Goal: Task Accomplishment & Management: Complete application form

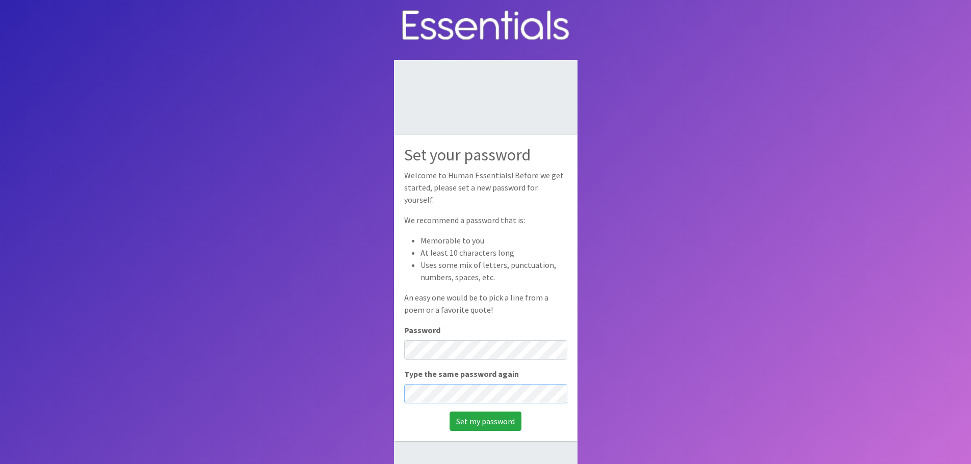
click at [450, 412] on input "Set my password" at bounding box center [486, 421] width 72 height 19
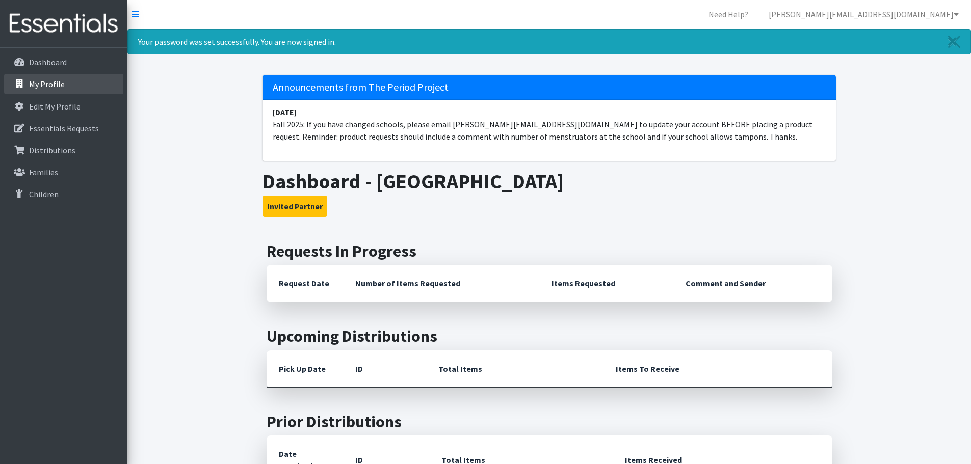
click at [49, 89] on p "My Profile" at bounding box center [47, 84] width 36 height 10
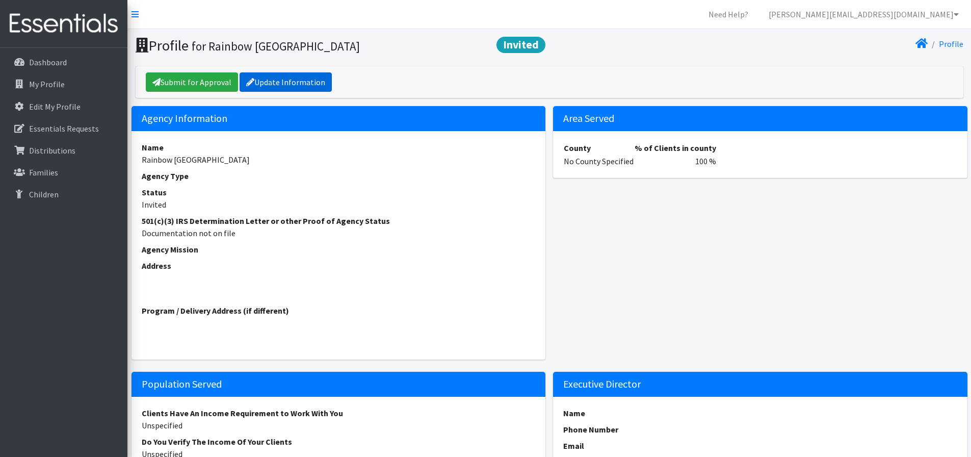
click at [297, 74] on link "Update Information" at bounding box center [286, 81] width 92 height 19
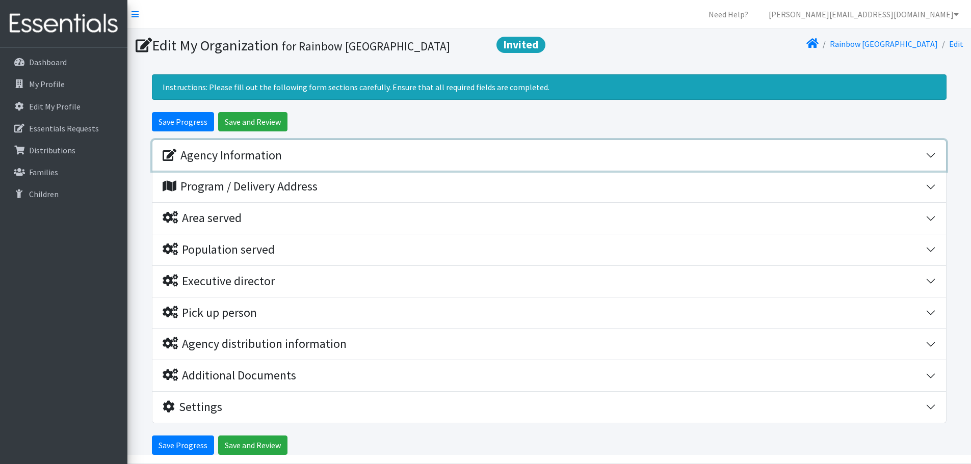
click at [282, 153] on div "Agency Information" at bounding box center [222, 155] width 119 height 15
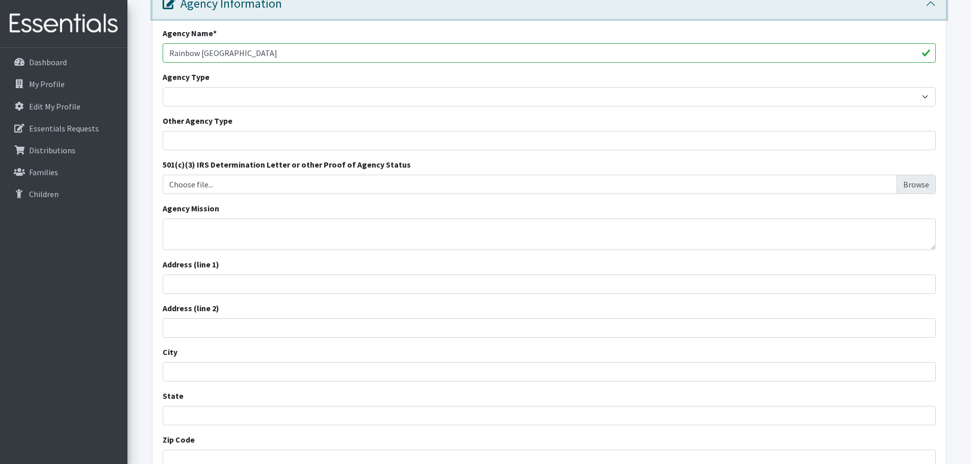
scroll to position [153, 0]
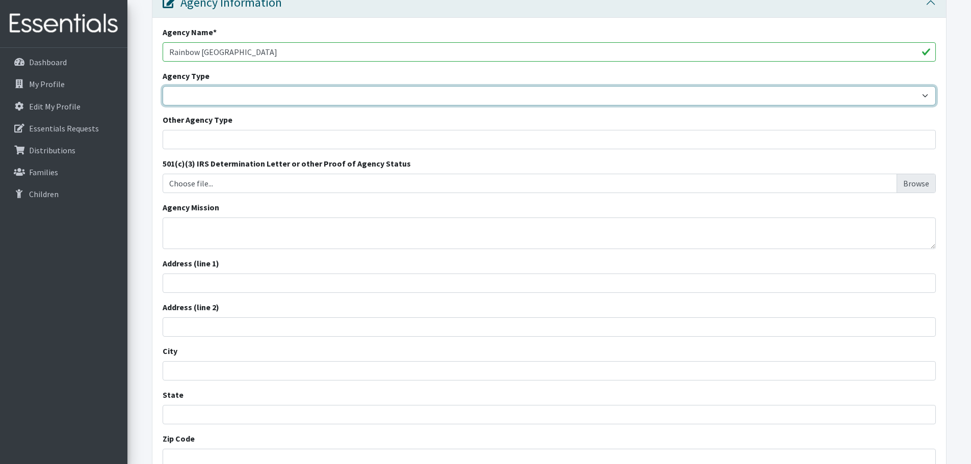
click at [198, 94] on select "Basic Needs Bank Career technical training Child abuse resource center Church o…" at bounding box center [549, 95] width 773 height 19
select select "ms"
click at [163, 86] on select "Basic Needs Bank Career technical training Child abuse resource center Church o…" at bounding box center [549, 95] width 773 height 19
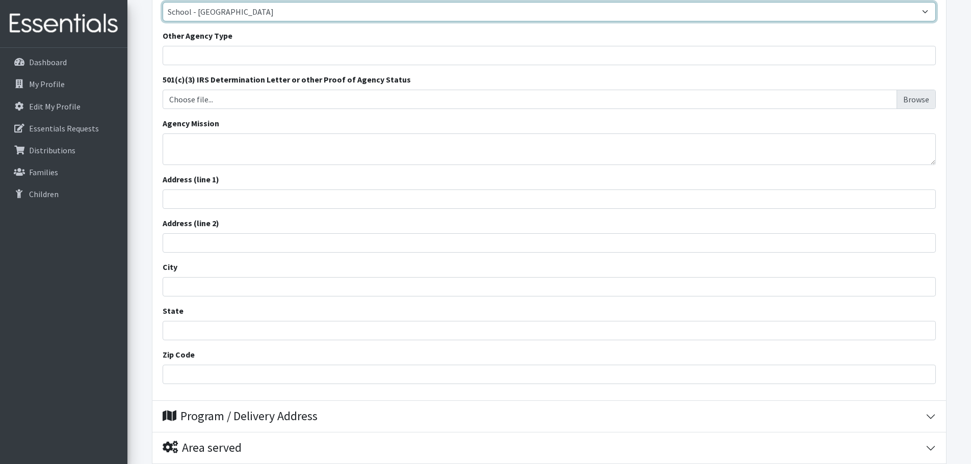
scroll to position [255, 0]
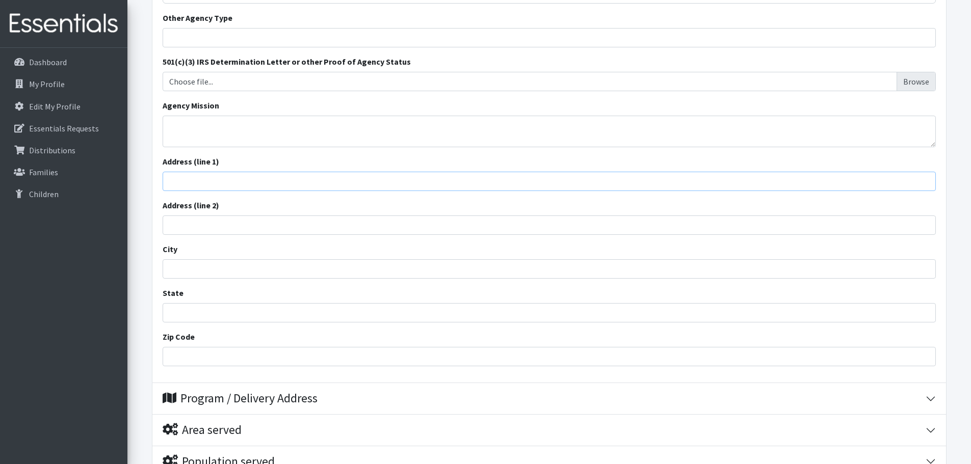
click at [209, 178] on input "Address (line 1)" at bounding box center [549, 181] width 773 height 19
type input "[STREET_ADDRESS]"
type input "Chesnee"
type input "s"
type input "SC"
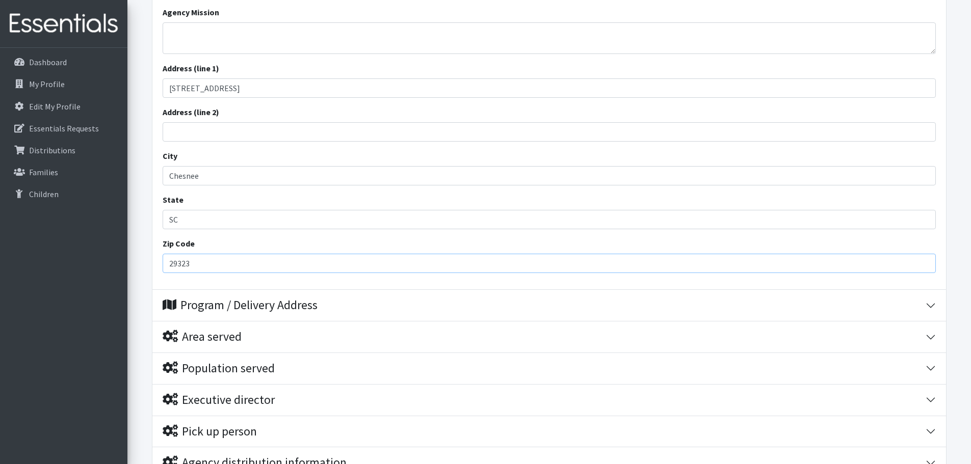
scroll to position [357, 0]
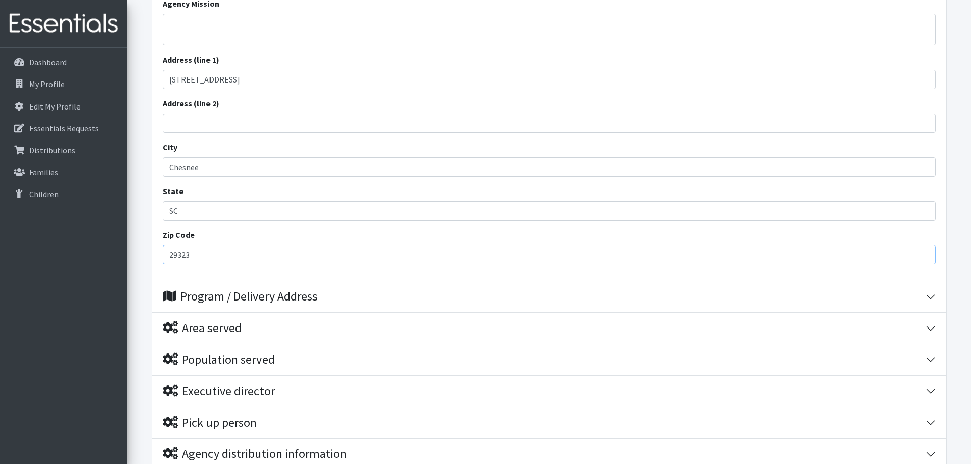
type input "29323"
click at [236, 293] on div "Program / Delivery Address" at bounding box center [240, 297] width 155 height 15
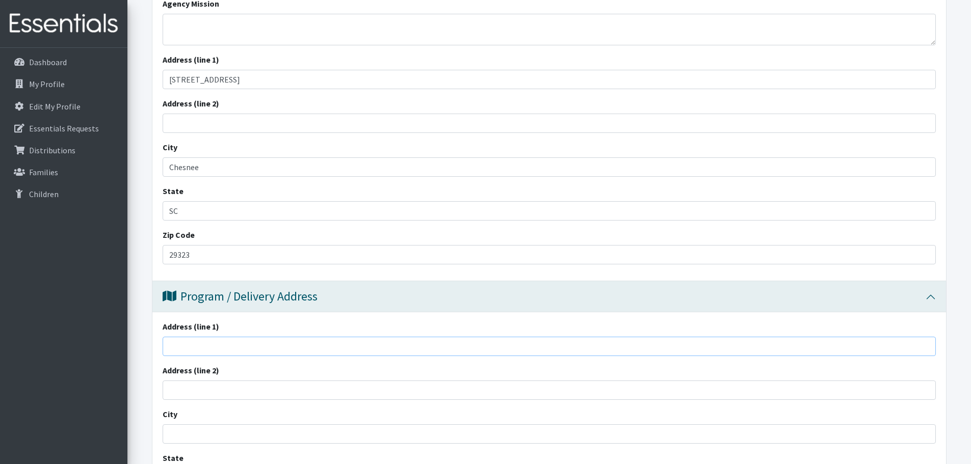
click at [221, 348] on input "Address (line 1)" at bounding box center [549, 346] width 773 height 19
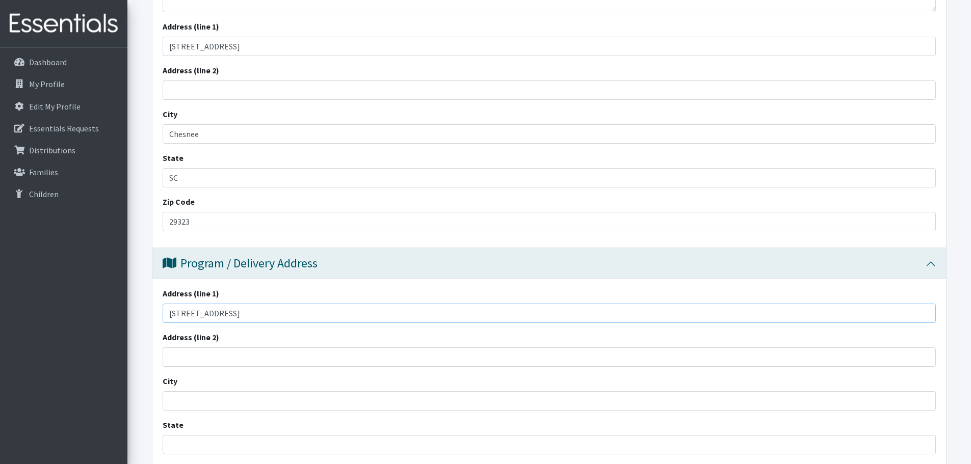
scroll to position [408, 0]
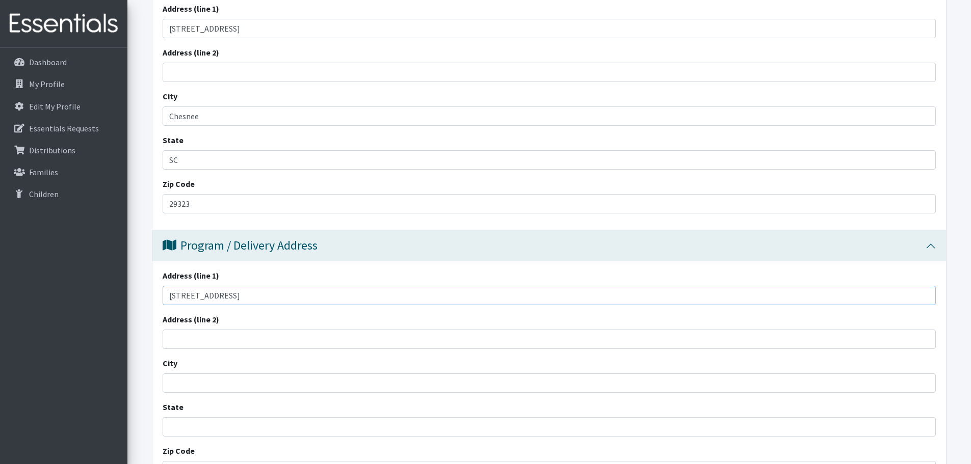
type input "[STREET_ADDRESS]"
click at [210, 381] on input "City" at bounding box center [549, 383] width 773 height 19
type input "Chesnee"
type input "SC"
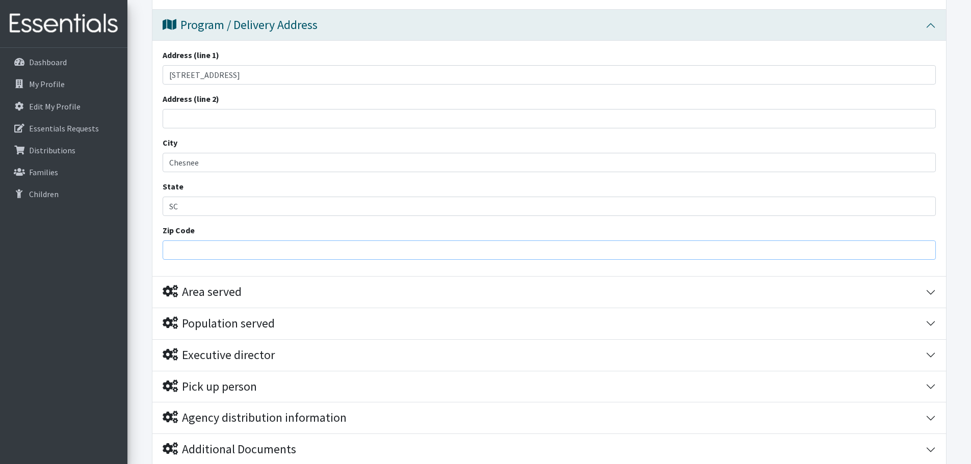
scroll to position [647, 0]
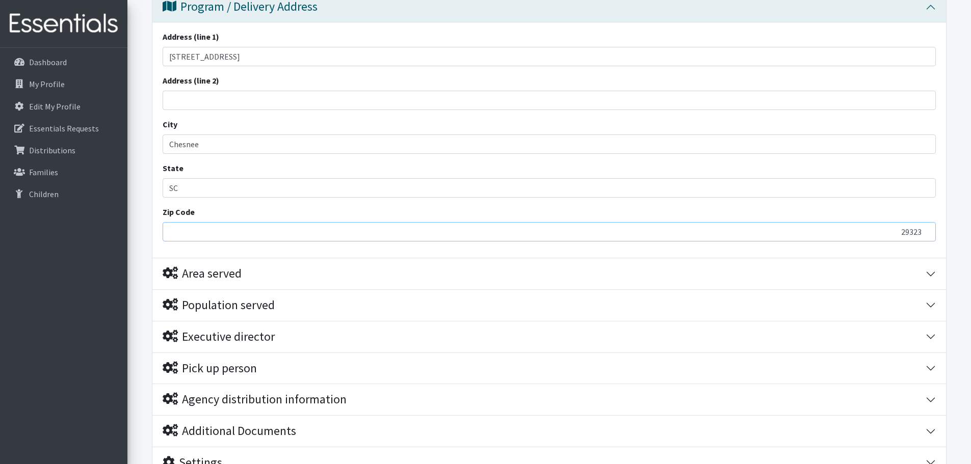
type input "29323"
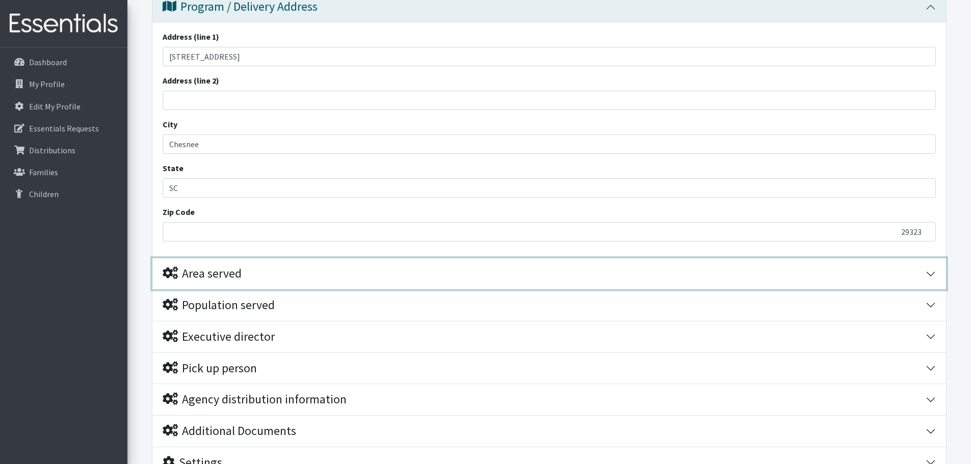
click at [190, 277] on div "Area served" at bounding box center [202, 274] width 79 height 15
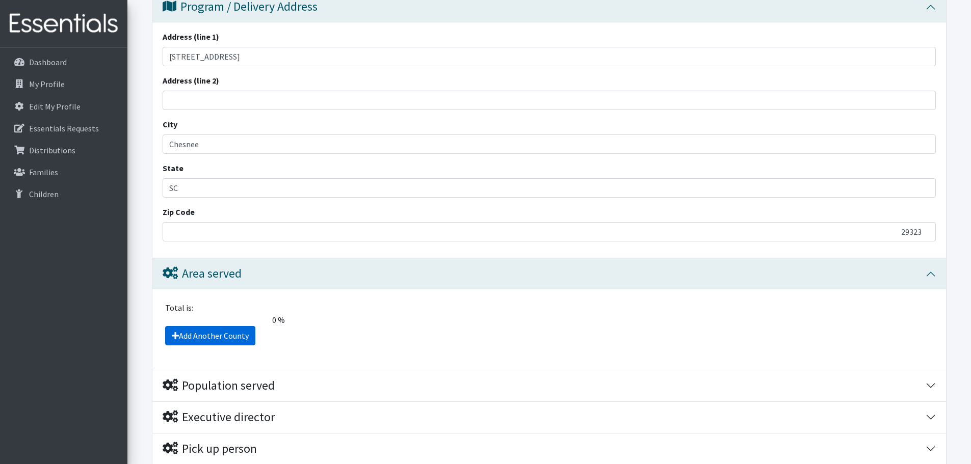
click at [199, 335] on link "Add Another County" at bounding box center [210, 335] width 90 height 19
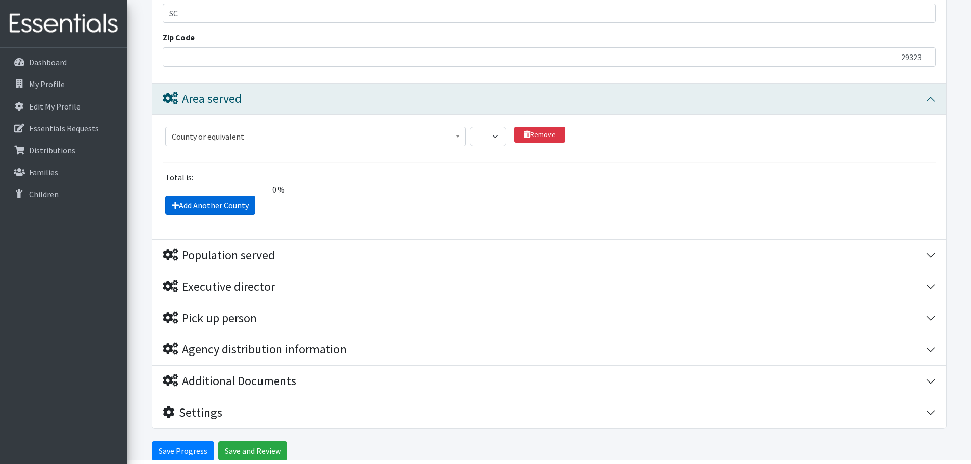
scroll to position [865, 0]
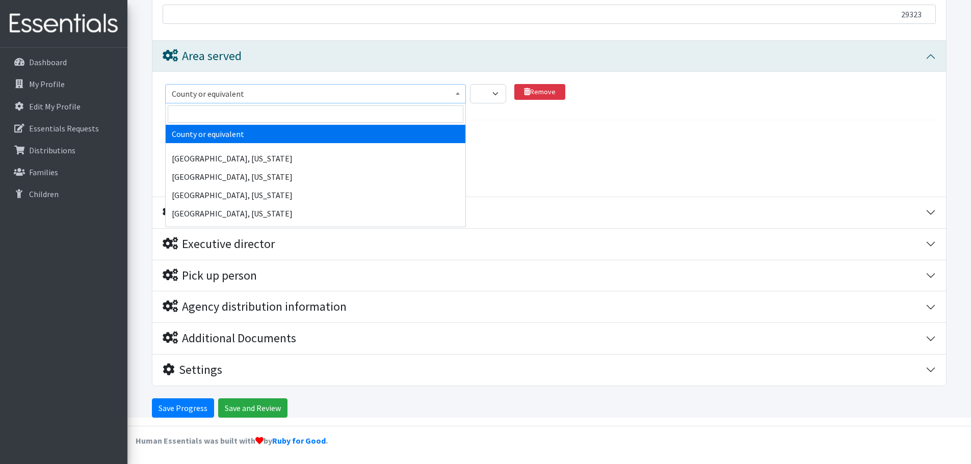
click at [324, 87] on span "County or equivalent" at bounding box center [316, 94] width 288 height 14
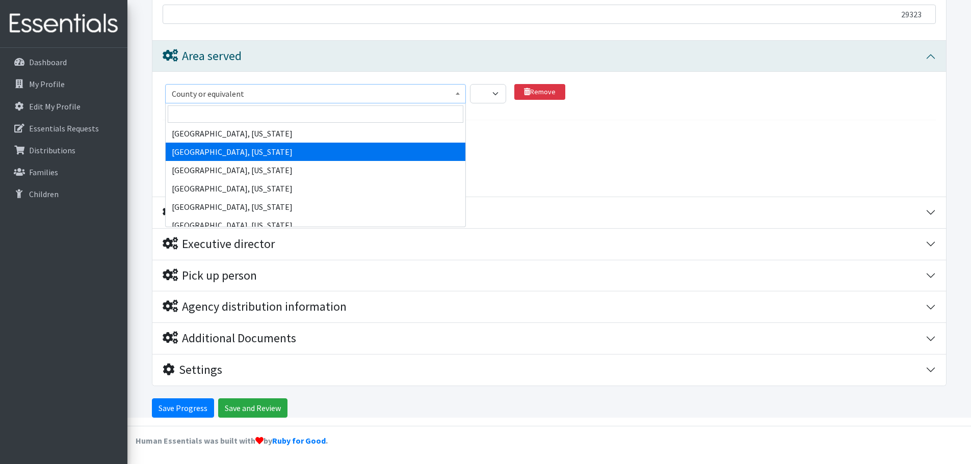
scroll to position [3416, 0]
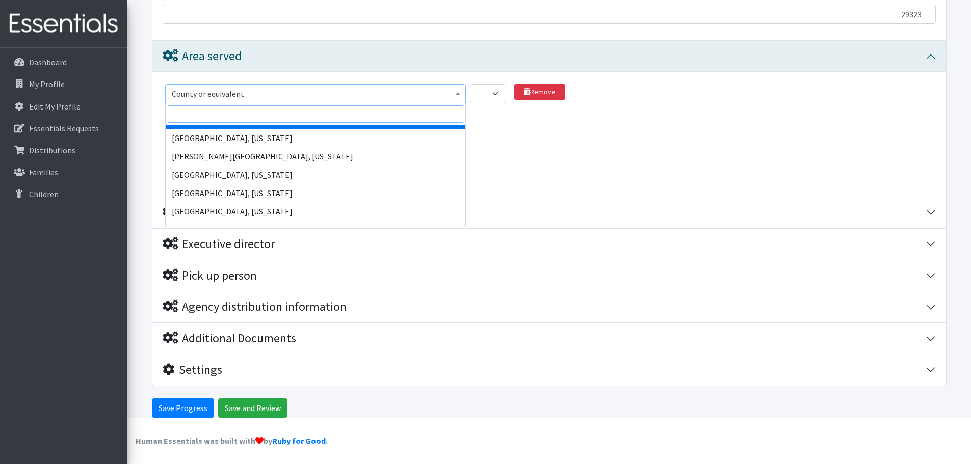
click at [278, 117] on input "search" at bounding box center [316, 114] width 296 height 17
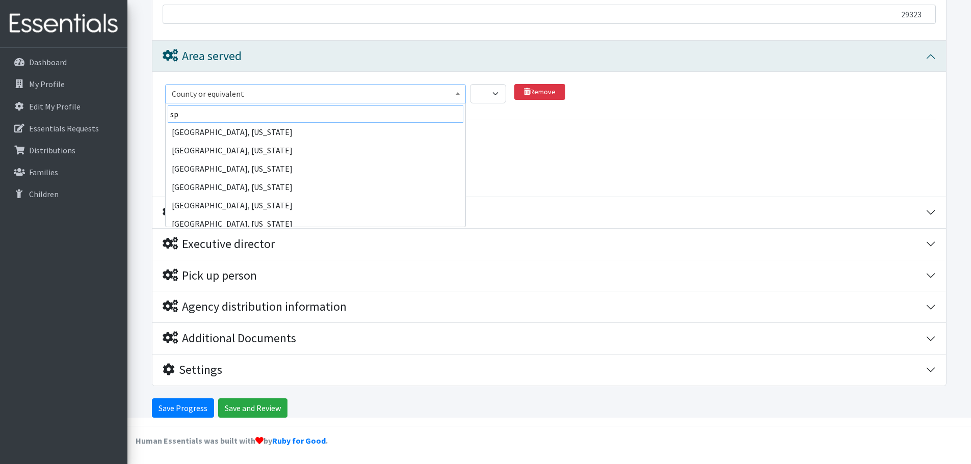
scroll to position [0, 0]
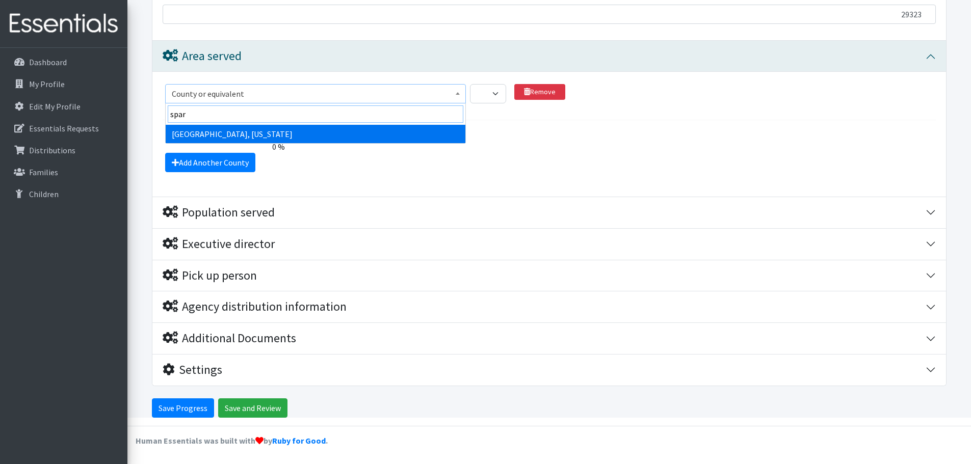
type input "spar"
select select "2720"
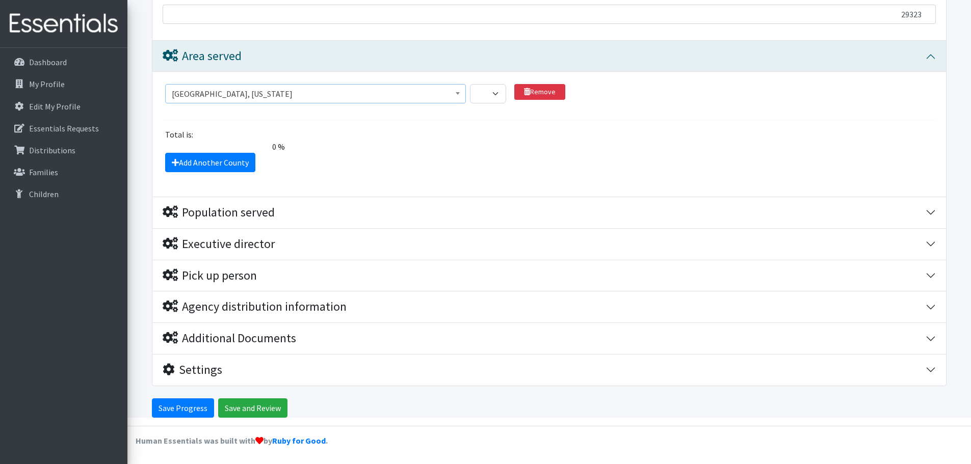
click at [534, 118] on section "County or equivalent Abbeville County, South Carolina Acadia Parish, Louisiana …" at bounding box center [549, 102] width 773 height 36
click at [500, 95] on select "1 2 3 4 5 6 7 8 9 10 11 12 13 14 15 16 17 18 19 20 21 22 23 24 25 26 27 28 29 3…" at bounding box center [488, 93] width 36 height 19
select select "100"
click at [470, 84] on select "1 2 3 4 5 6 7 8 9 10 11 12 13 14 15 16 17 18 19 20 21 22 23 24 25 26 27 28 29 3…" at bounding box center [488, 93] width 36 height 19
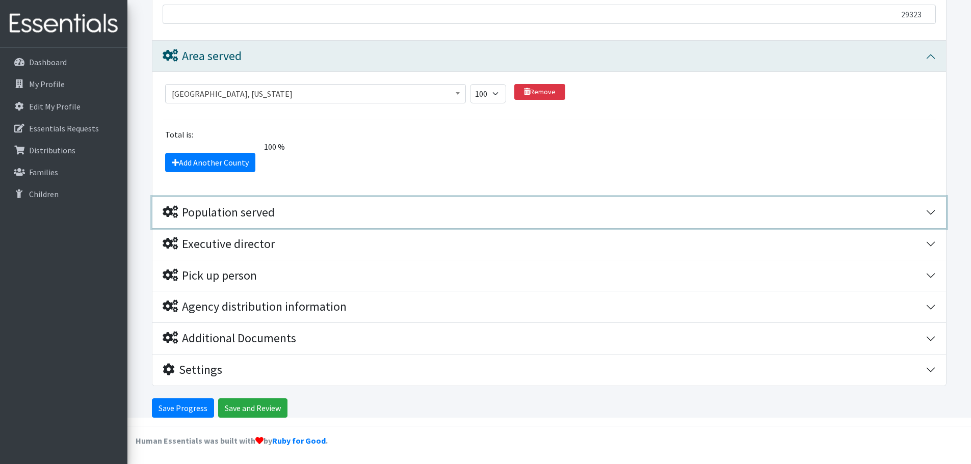
click at [196, 212] on div "Population served" at bounding box center [219, 212] width 112 height 15
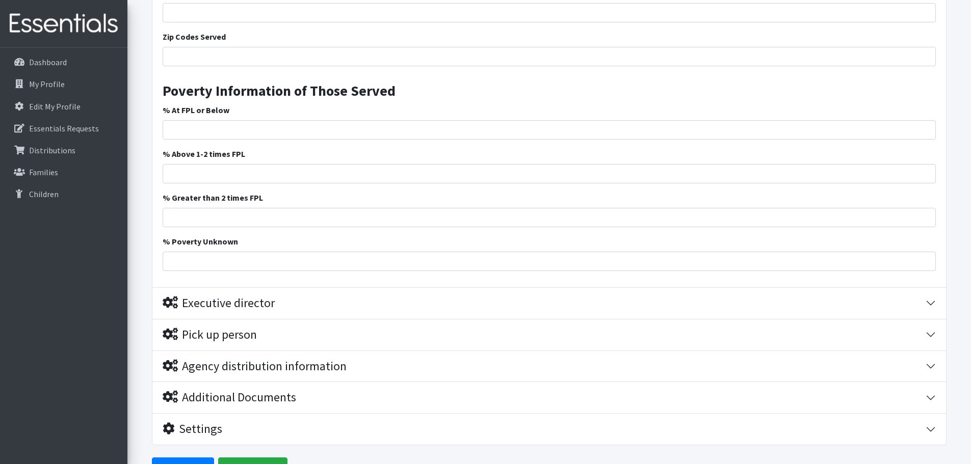
scroll to position [1630, 0]
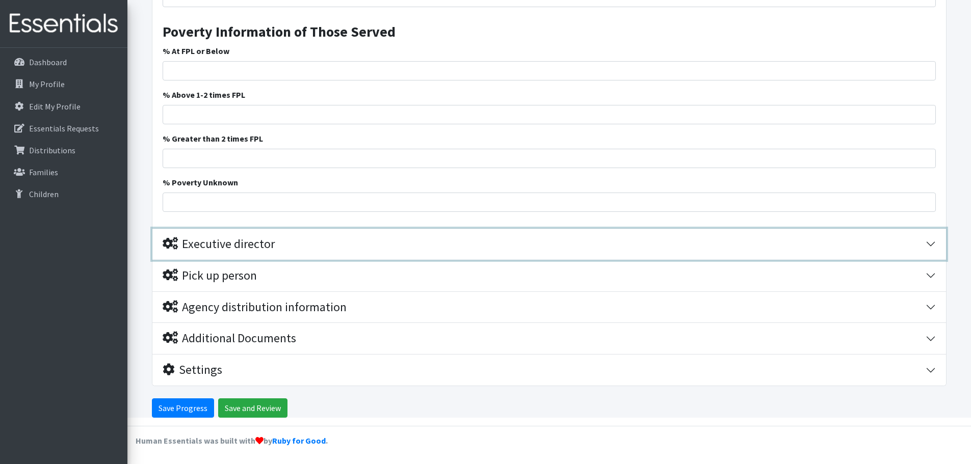
click at [276, 246] on div "Executive director" at bounding box center [544, 244] width 763 height 15
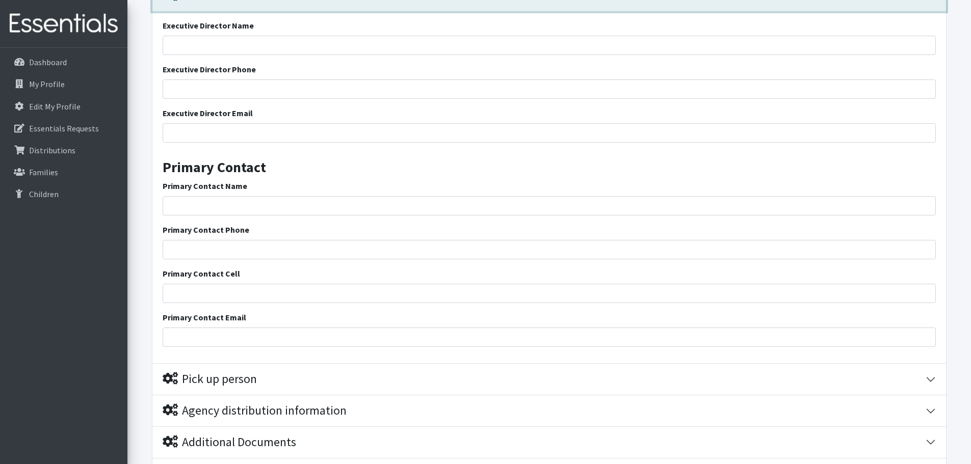
scroll to position [1830, 0]
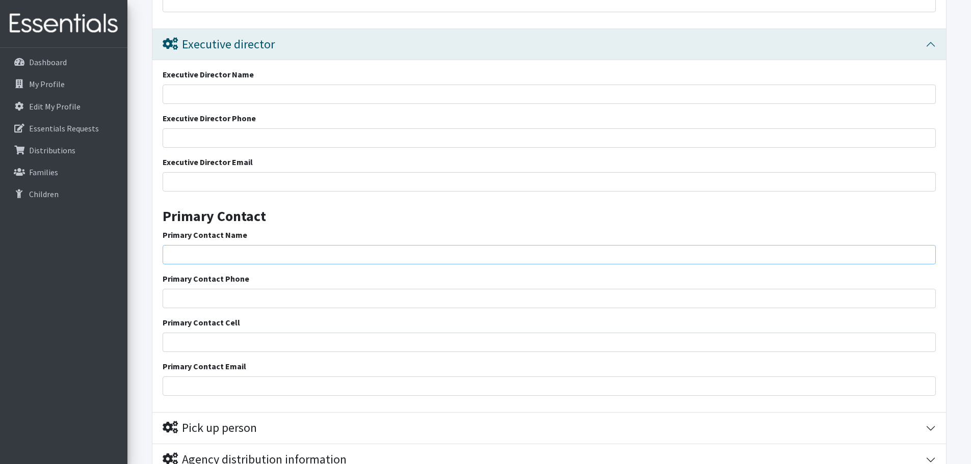
click at [224, 253] on input "Primary Contact Name" at bounding box center [549, 254] width 773 height 19
click at [224, 250] on input "Jessica" at bounding box center [549, 254] width 773 height 19
type input "[PERSON_NAME]"
type input "8642535700"
click at [232, 386] on input "Primary Contact Email" at bounding box center [549, 386] width 773 height 19
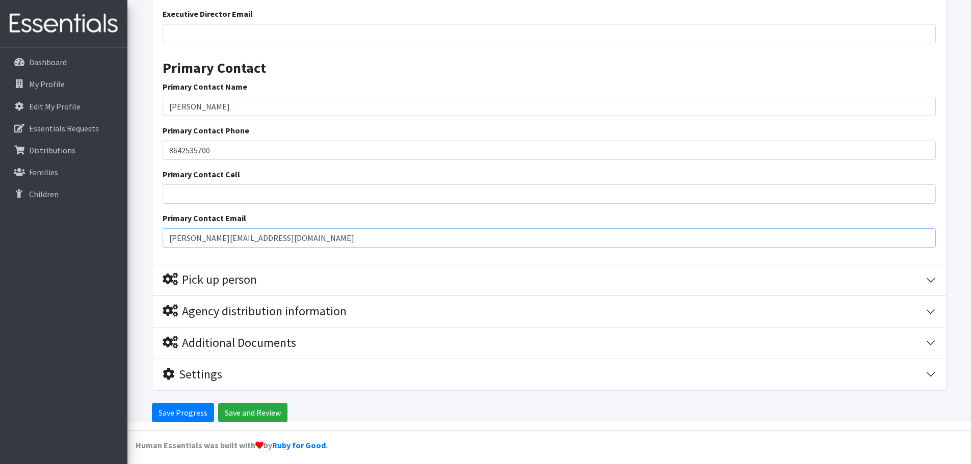
scroll to position [1983, 0]
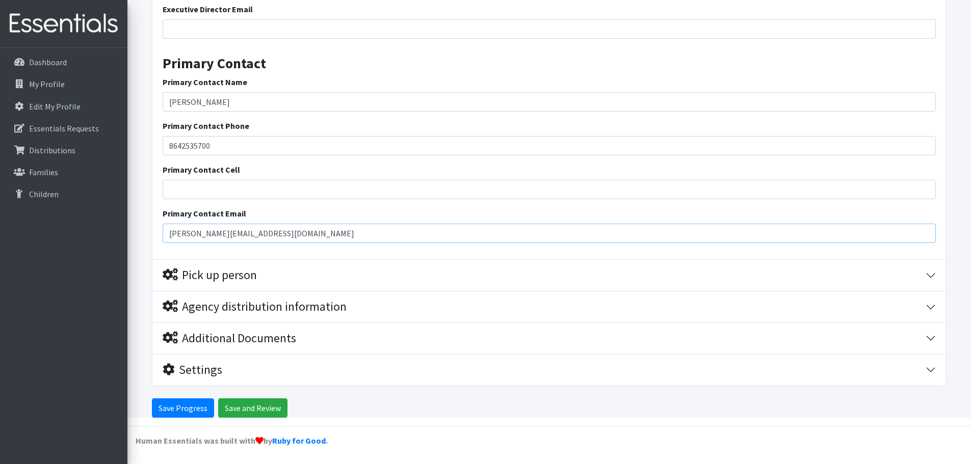
type input "[PERSON_NAME][EMAIL_ADDRESS][DOMAIN_NAME]"
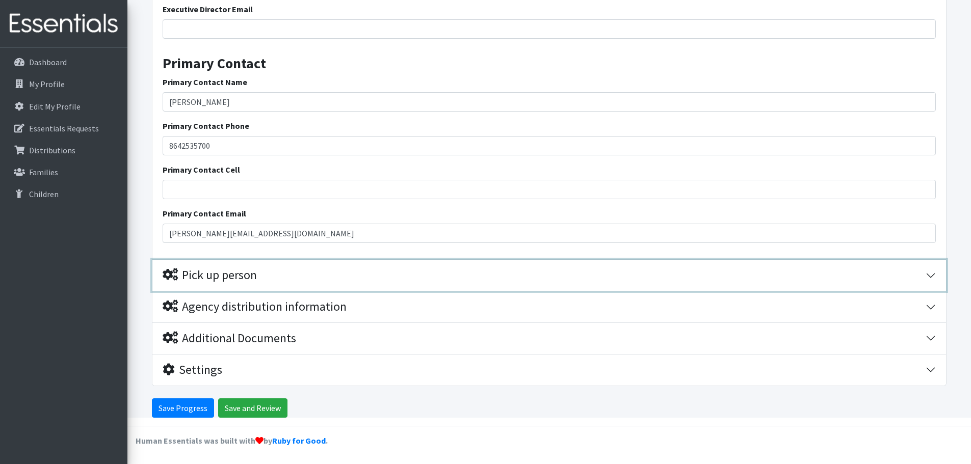
click at [241, 270] on div "Pick up person" at bounding box center [210, 275] width 94 height 15
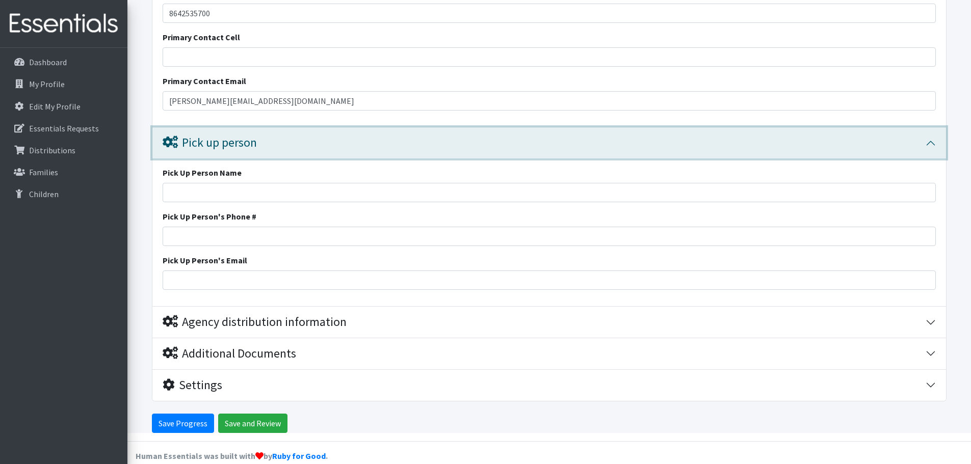
scroll to position [2131, 0]
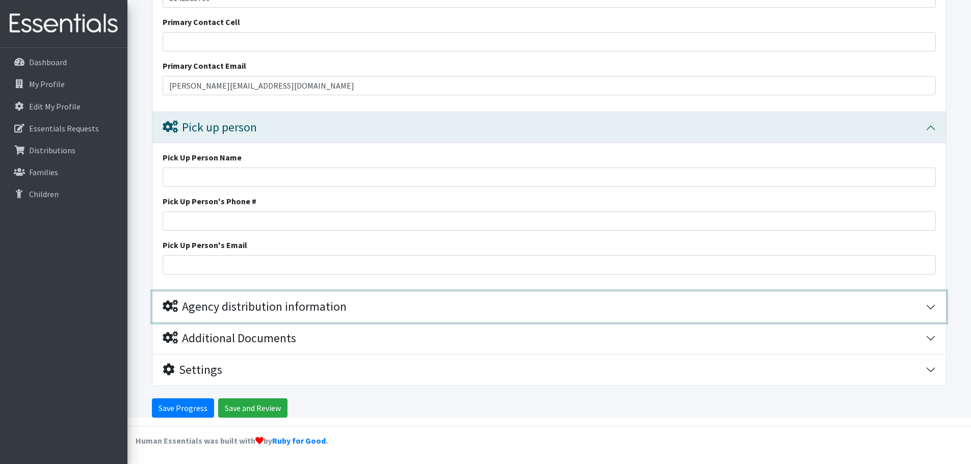
click at [287, 315] on button "Agency distribution information" at bounding box center [549, 307] width 794 height 31
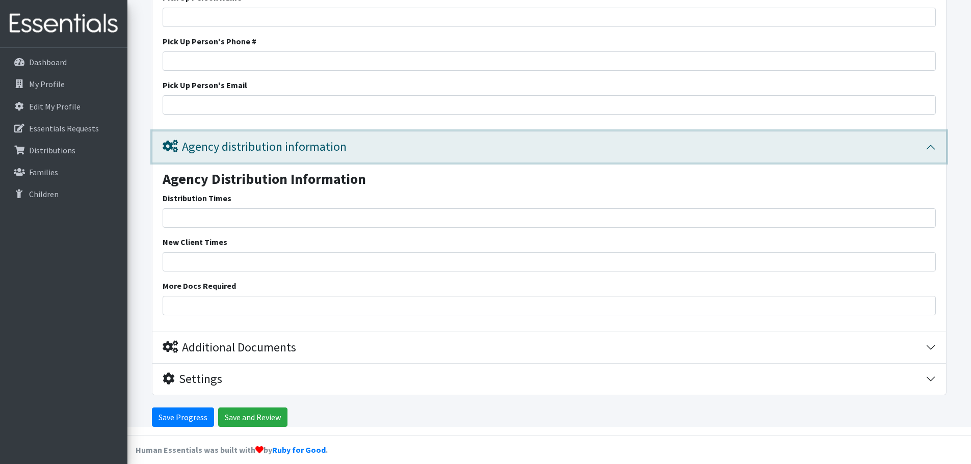
scroll to position [2299, 0]
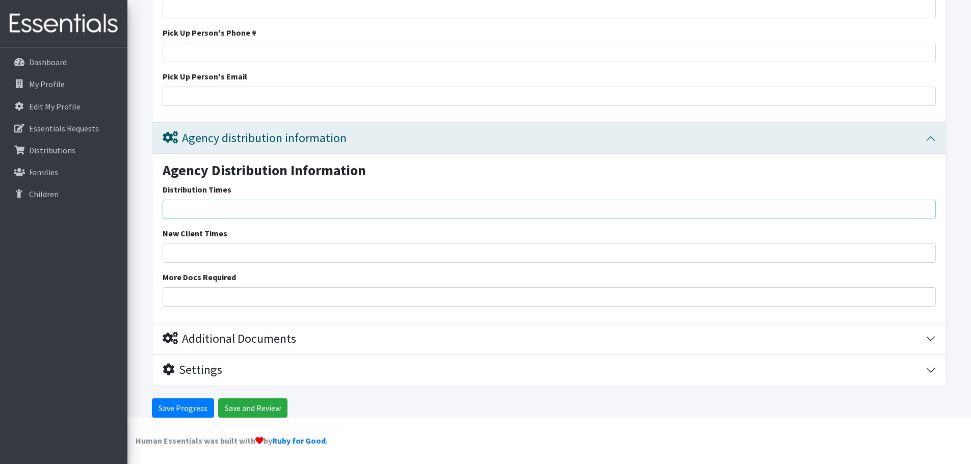
click at [253, 211] on input "Distribution Times" at bounding box center [549, 209] width 773 height 19
type input "8AM-3PM last day of school is [DATE]."
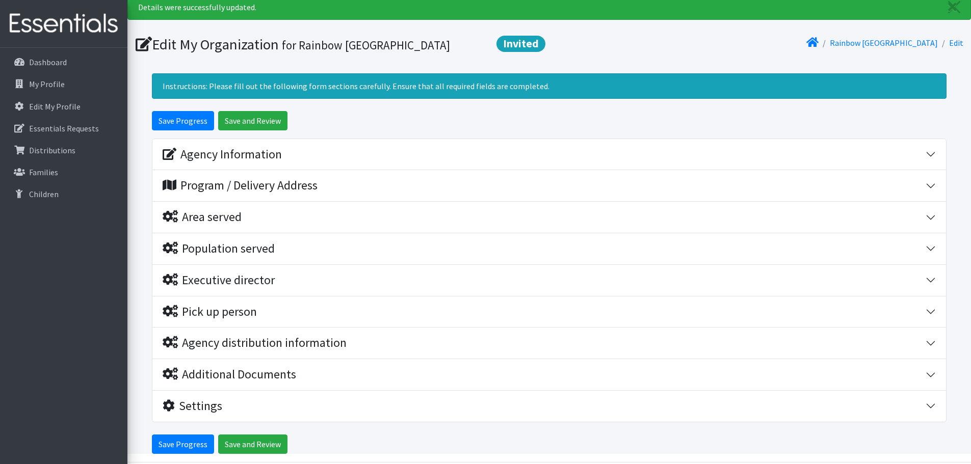
scroll to position [71, 0]
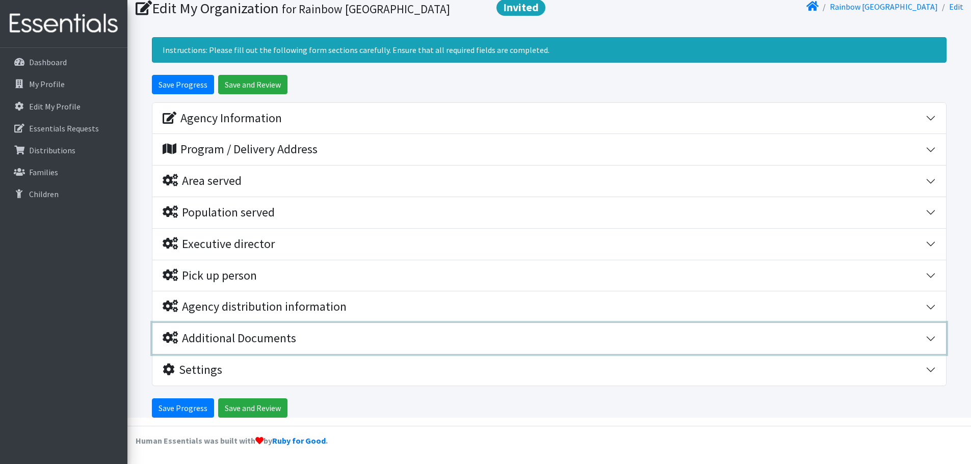
click at [265, 336] on div "Additional Documents" at bounding box center [230, 338] width 134 height 15
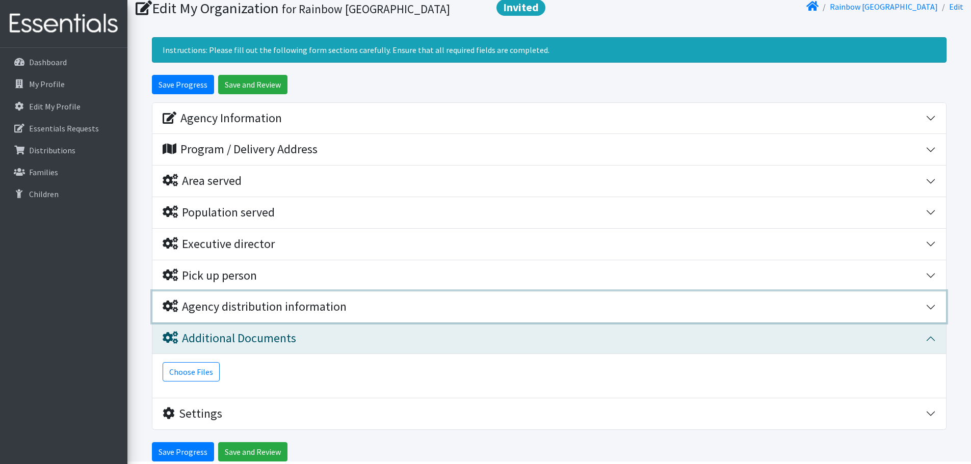
click at [248, 295] on button "Agency distribution information" at bounding box center [549, 307] width 794 height 31
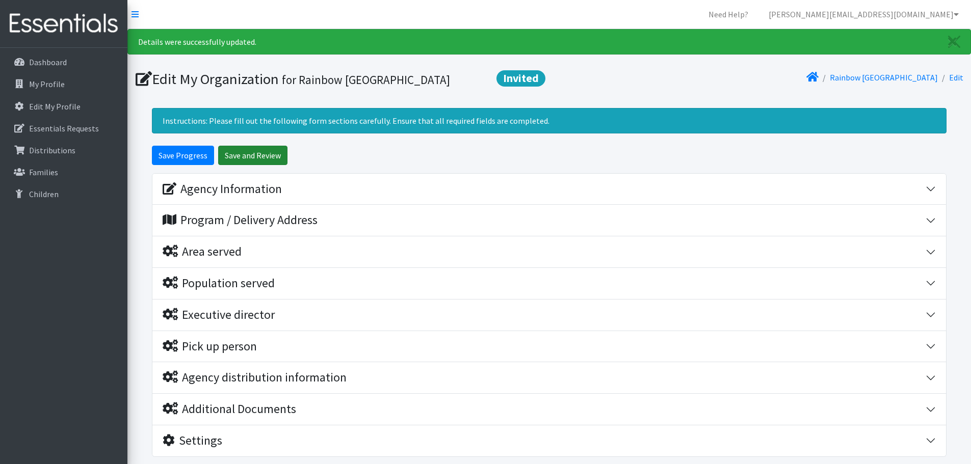
click at [249, 148] on input "Save and Review" at bounding box center [252, 155] width 69 height 19
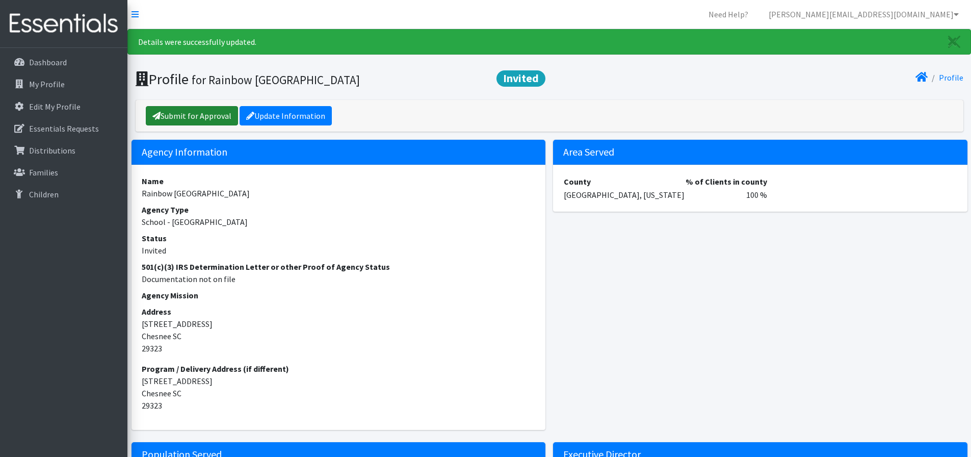
click at [185, 122] on link "Submit for Approval" at bounding box center [192, 115] width 92 height 19
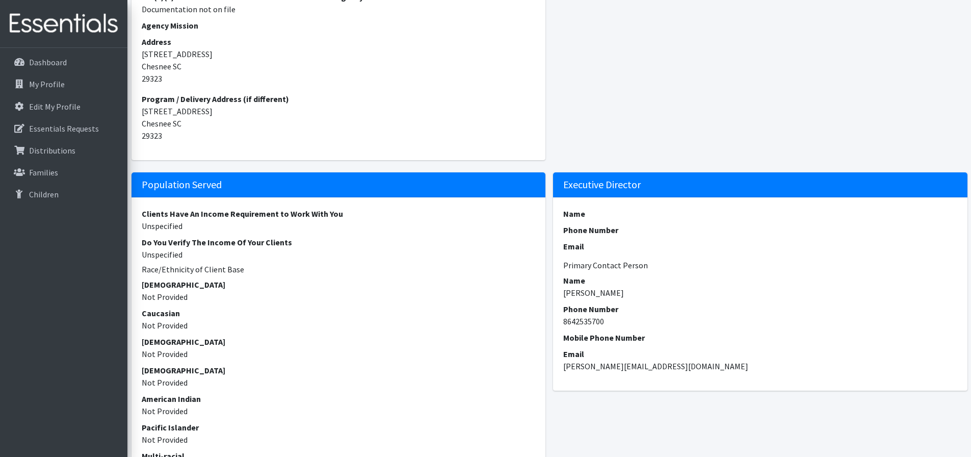
scroll to position [125, 0]
